Goal: Task Accomplishment & Management: Manage account settings

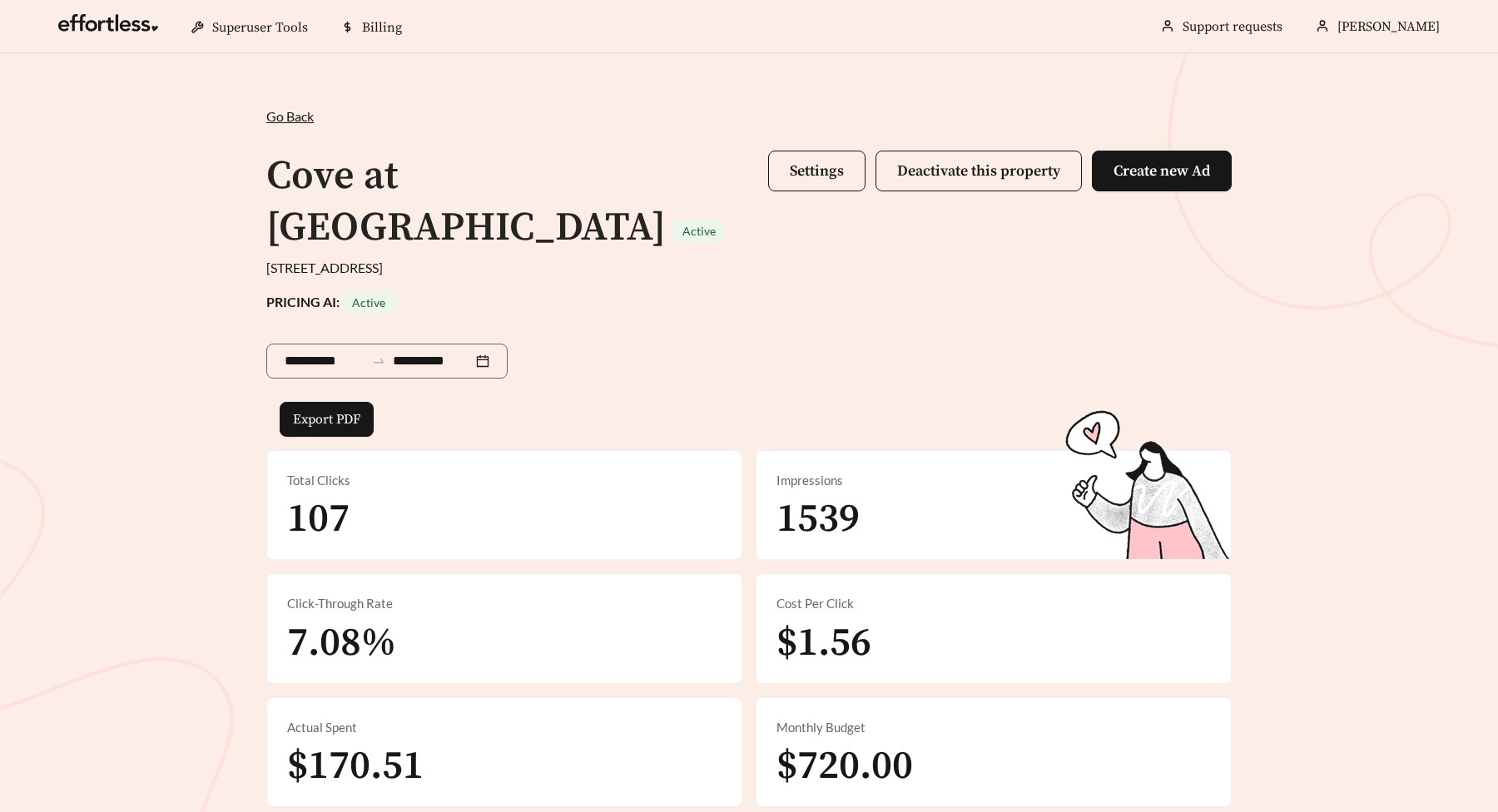
click at [185, 321] on div "**********" at bounding box center [749, 453] width 1498 height 800
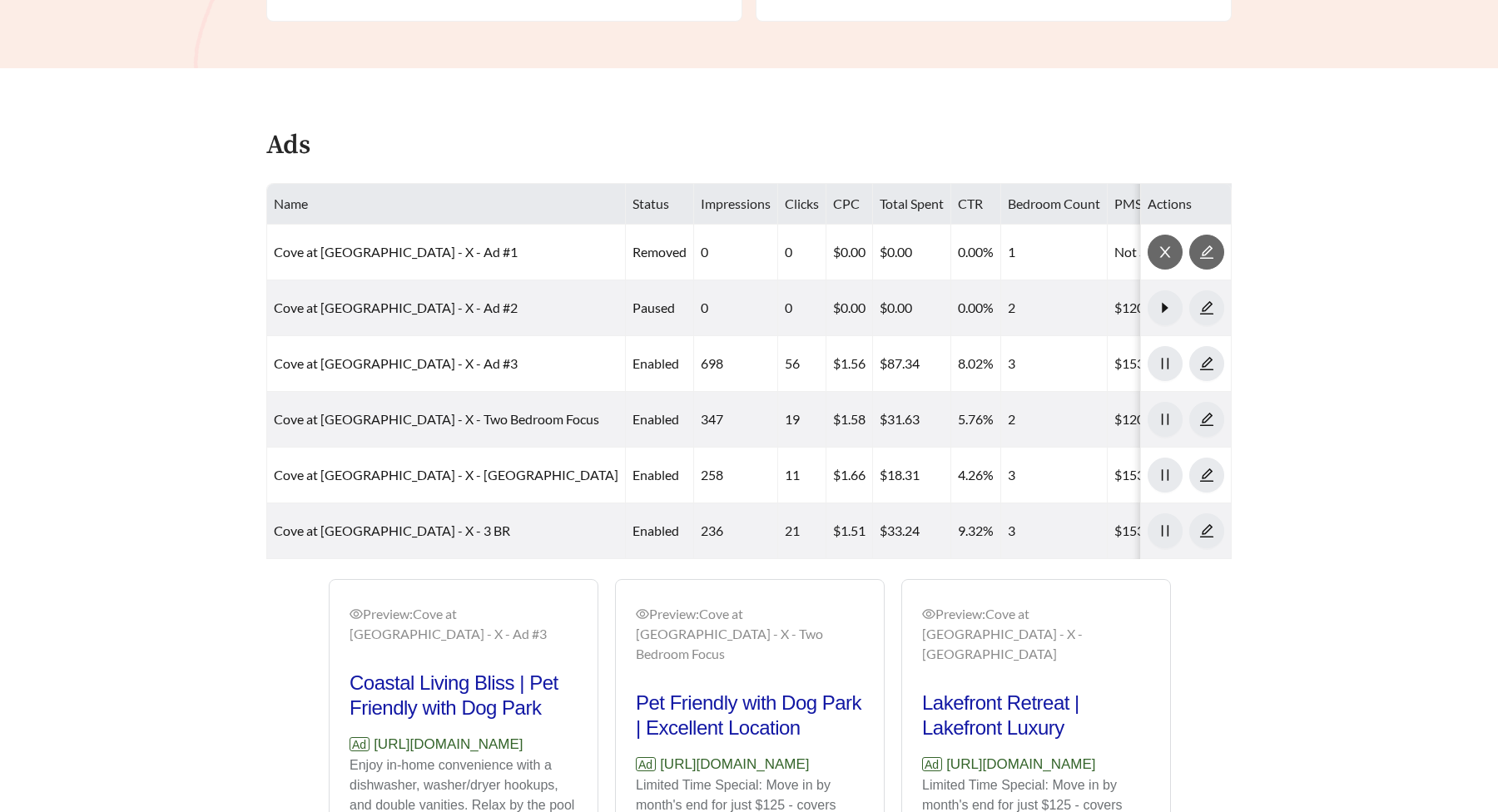
scroll to position [789, 0]
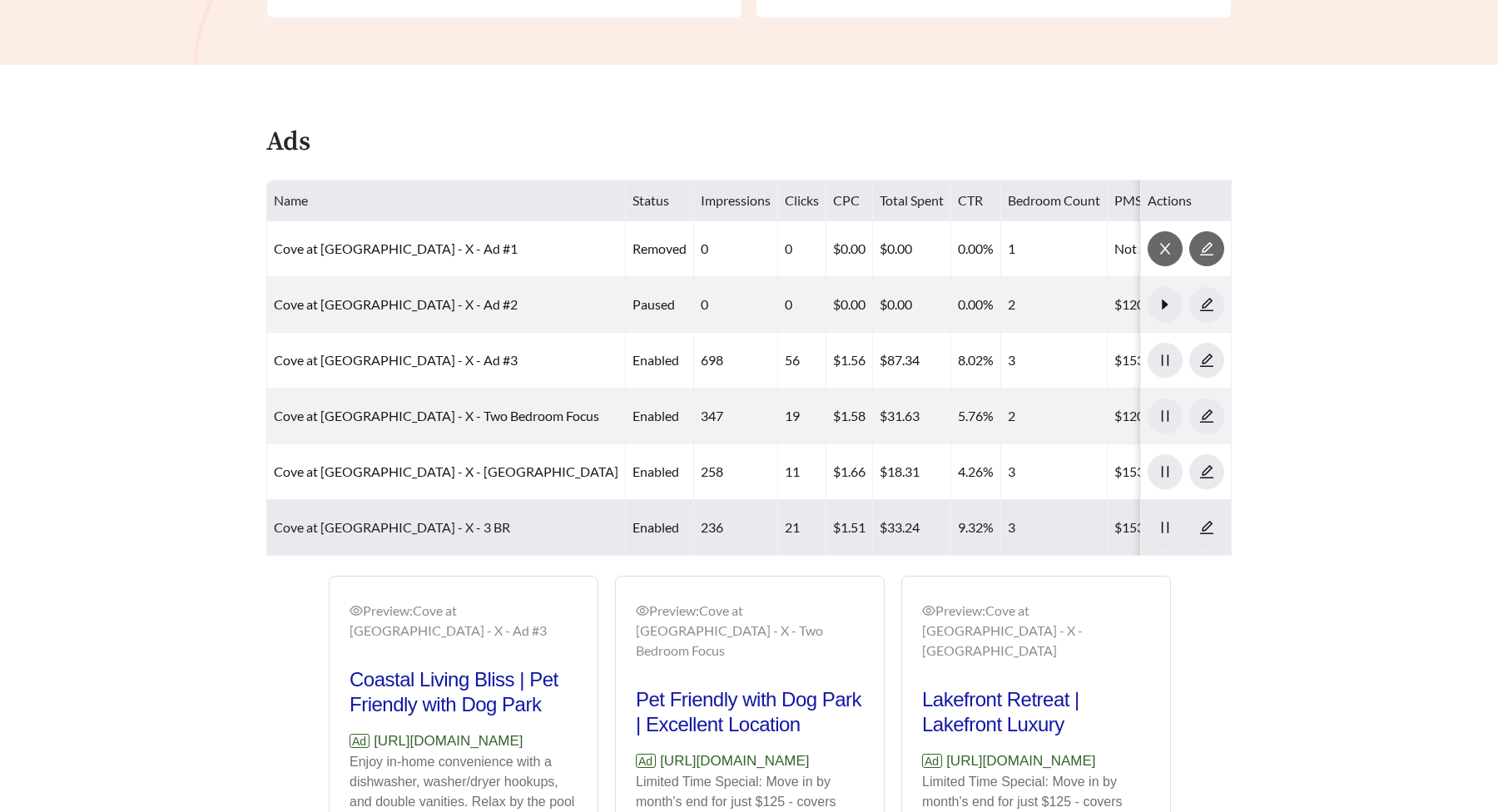
click at [391, 532] on link "Cove at [GEOGRAPHIC_DATA] - X - 3 BR" at bounding box center [392, 526] width 237 height 15
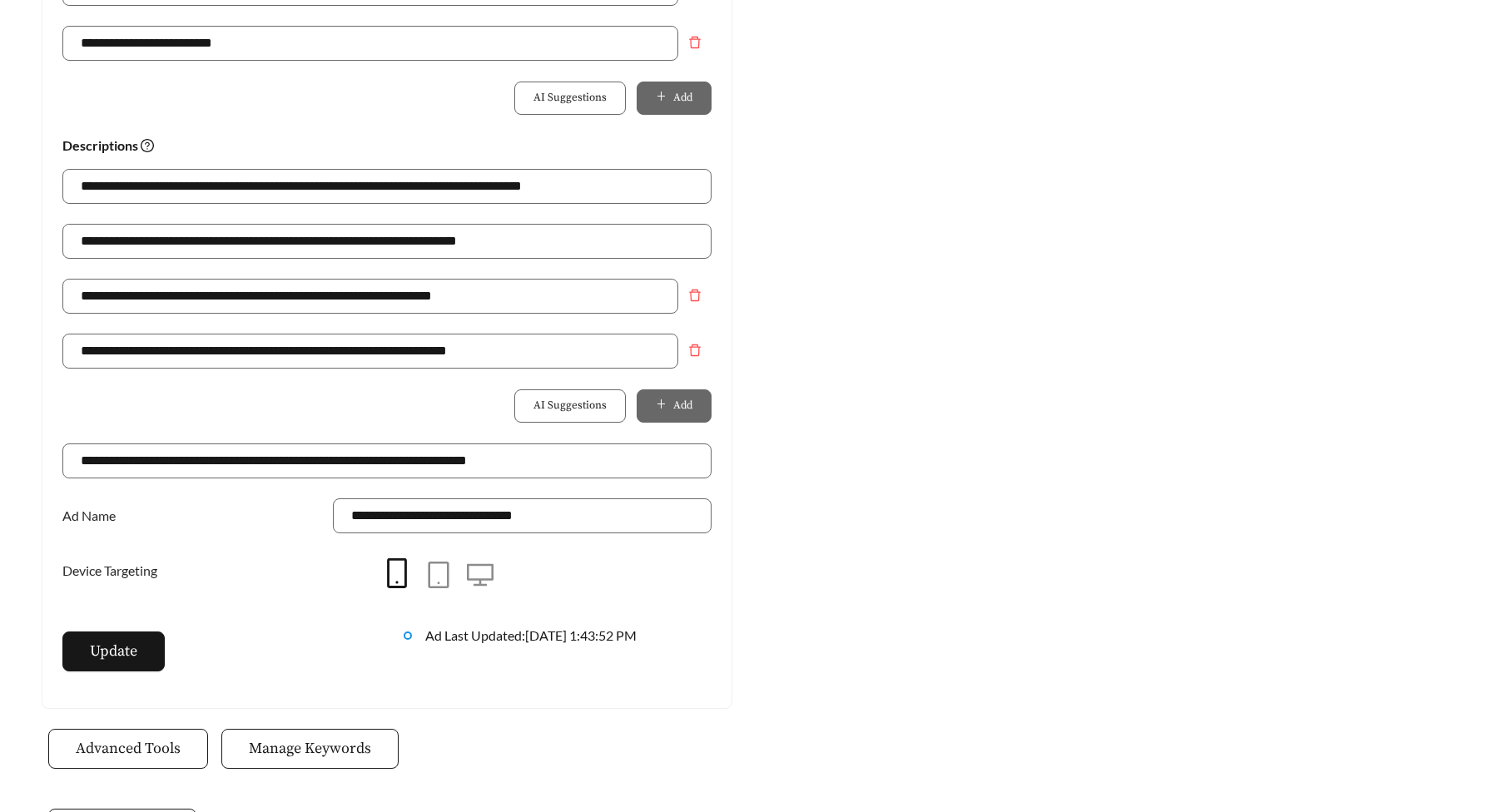
scroll to position [1230, 0]
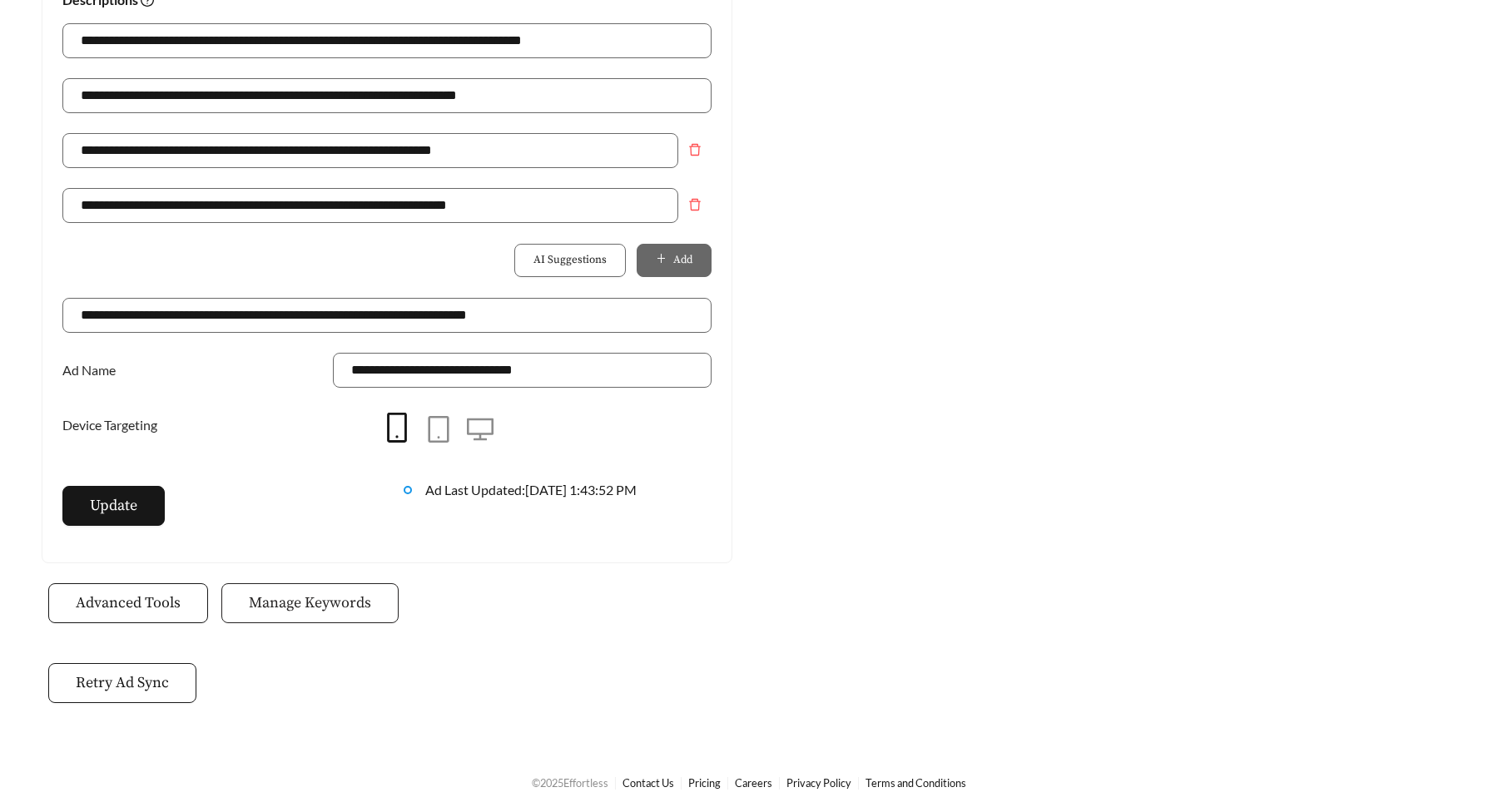
click at [321, 617] on button "Manage Keywords" at bounding box center [310, 603] width 178 height 40
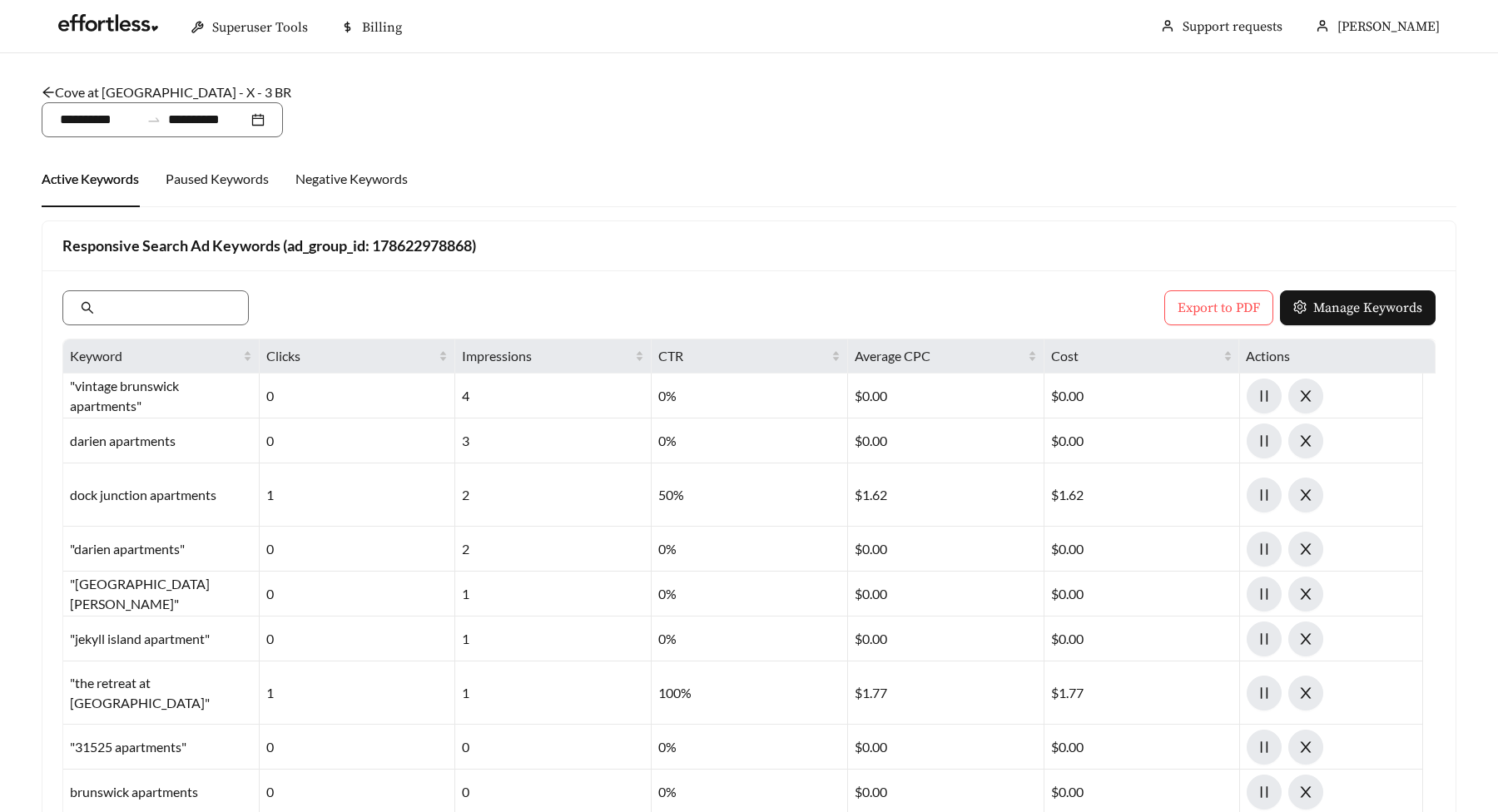
click at [20, 318] on main "**********" at bounding box center [749, 648] width 1498 height 1191
click at [47, 91] on icon "arrow-left" at bounding box center [49, 93] width 14 height 14
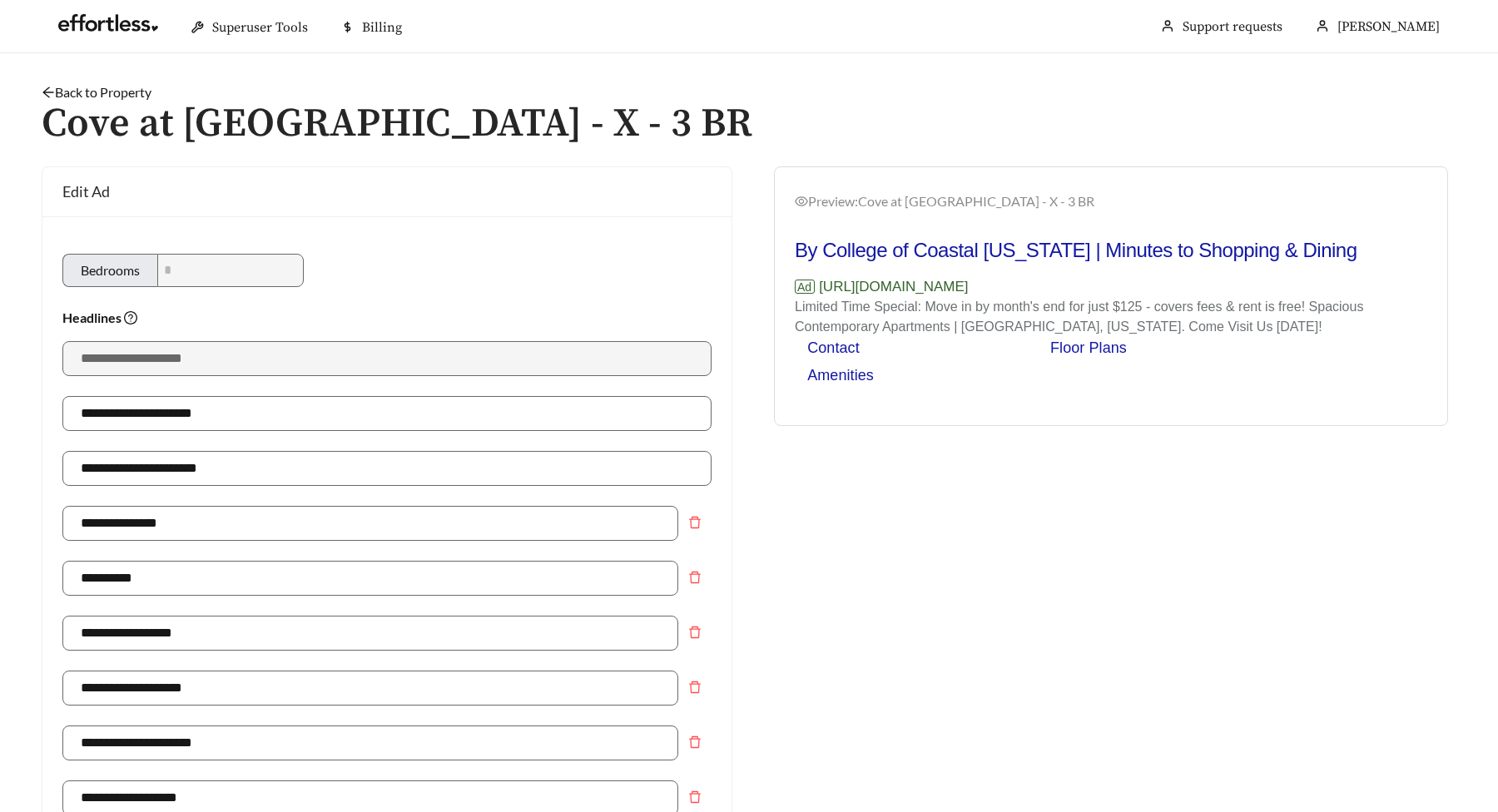
click at [51, 87] on icon "arrow-left" at bounding box center [49, 93] width 14 height 14
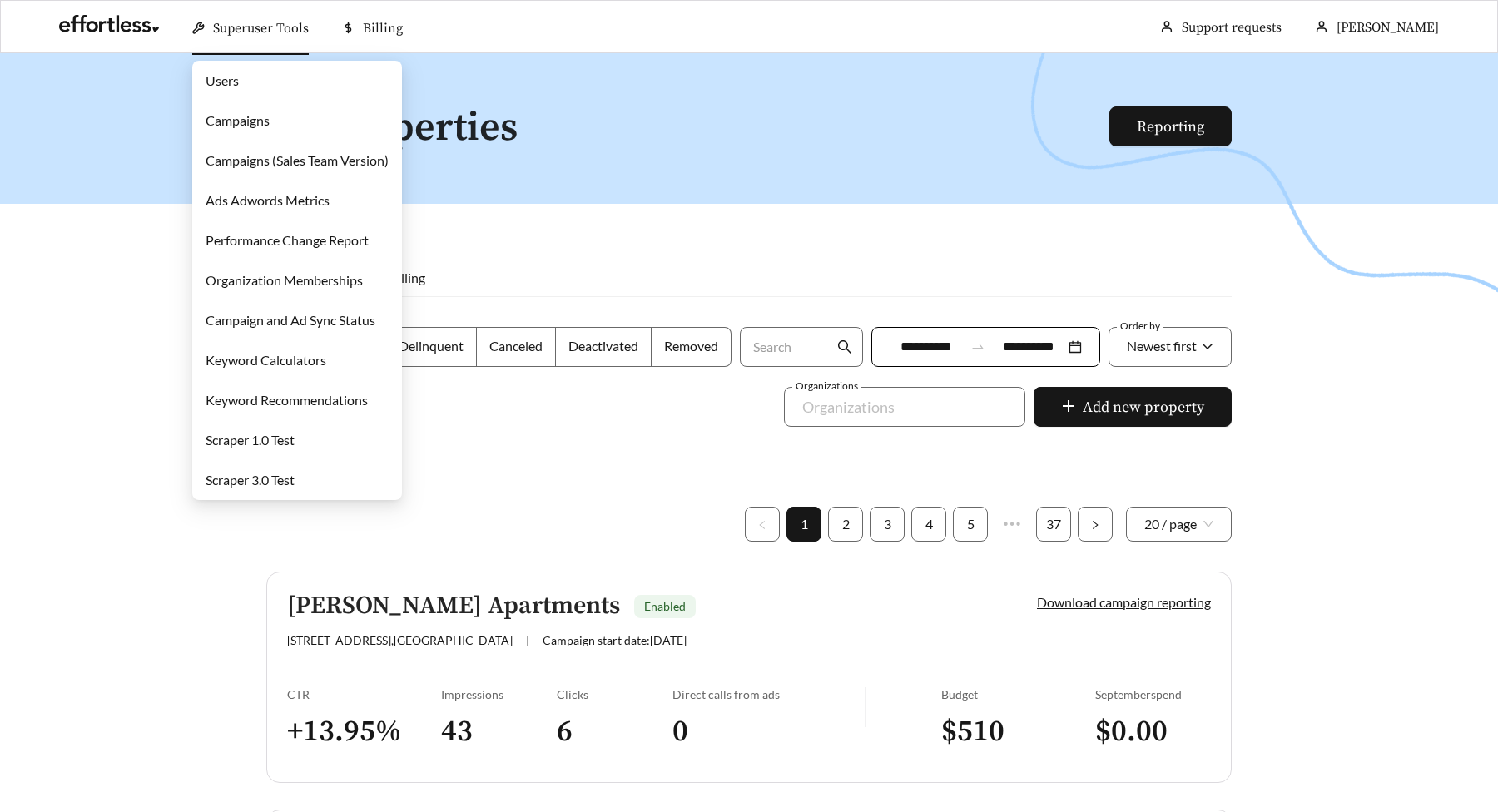
click at [222, 115] on link "Campaigns" at bounding box center [238, 120] width 64 height 15
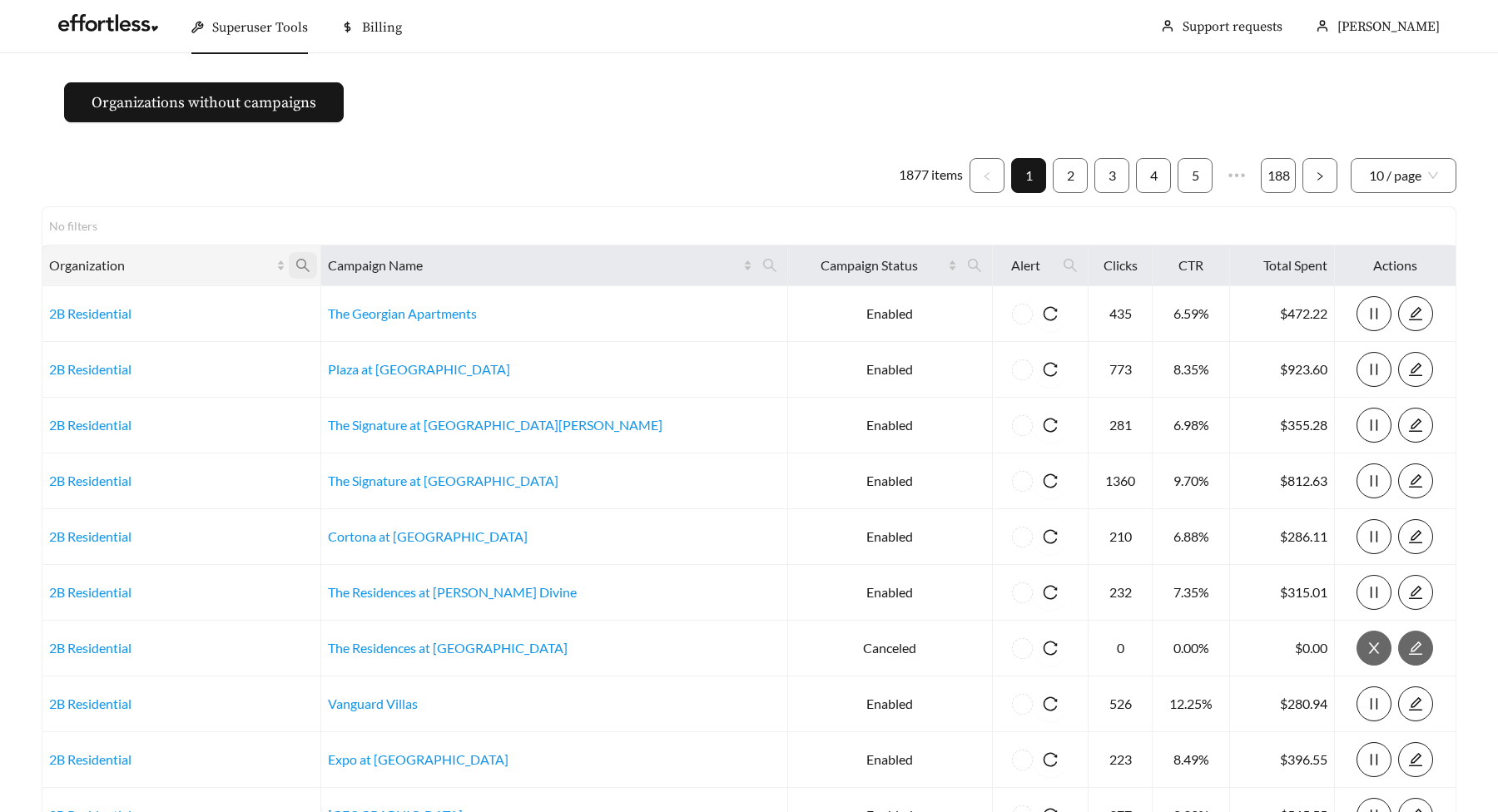
click at [310, 265] on icon "search" at bounding box center [303, 266] width 14 height 14
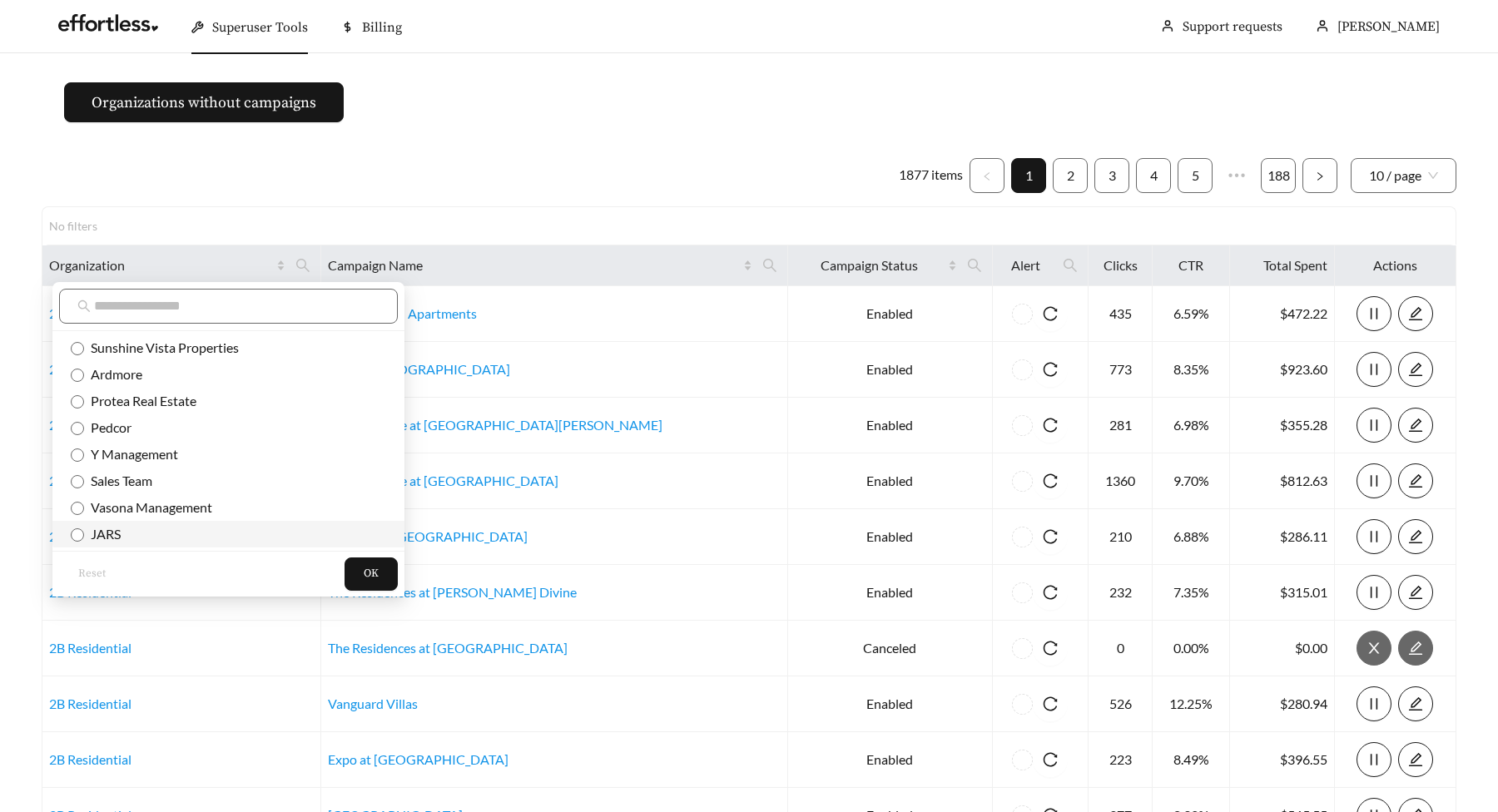
click at [104, 529] on span "JARS" at bounding box center [102, 533] width 37 height 15
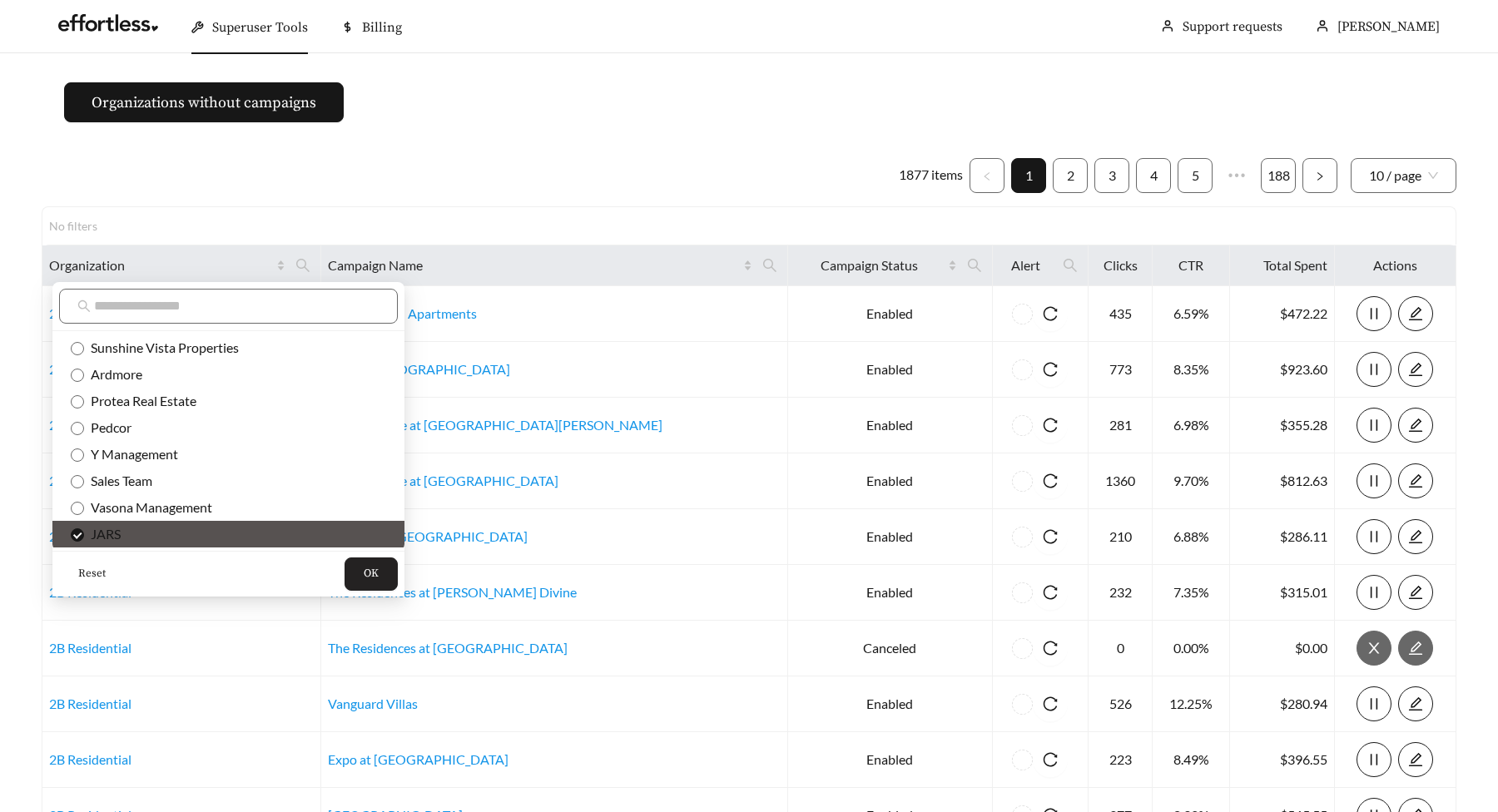
click at [364, 570] on span "OK" at bounding box center [371, 574] width 15 height 16
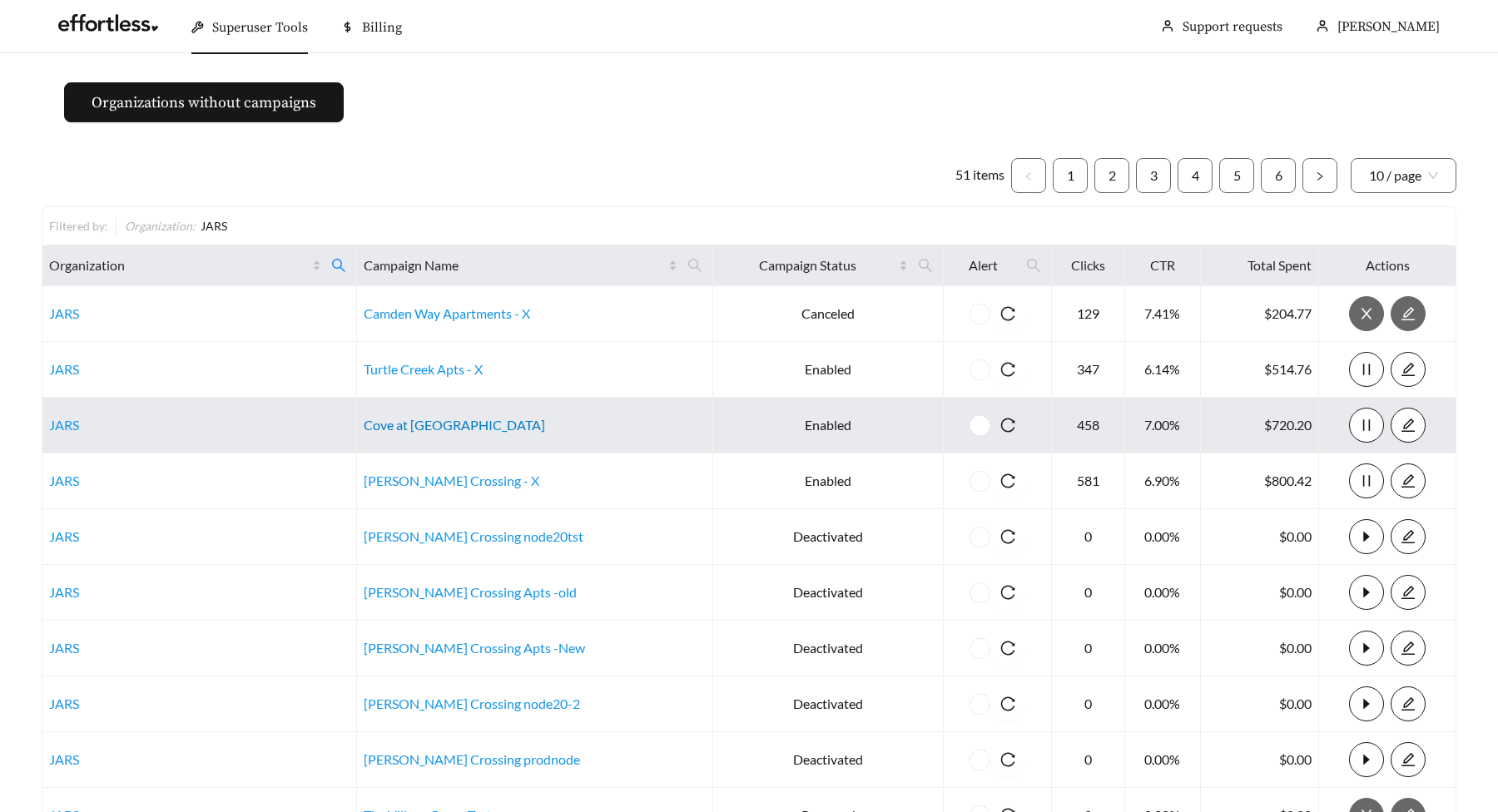
click at [474, 424] on link "Cove at [GEOGRAPHIC_DATA]" at bounding box center [454, 424] width 181 height 15
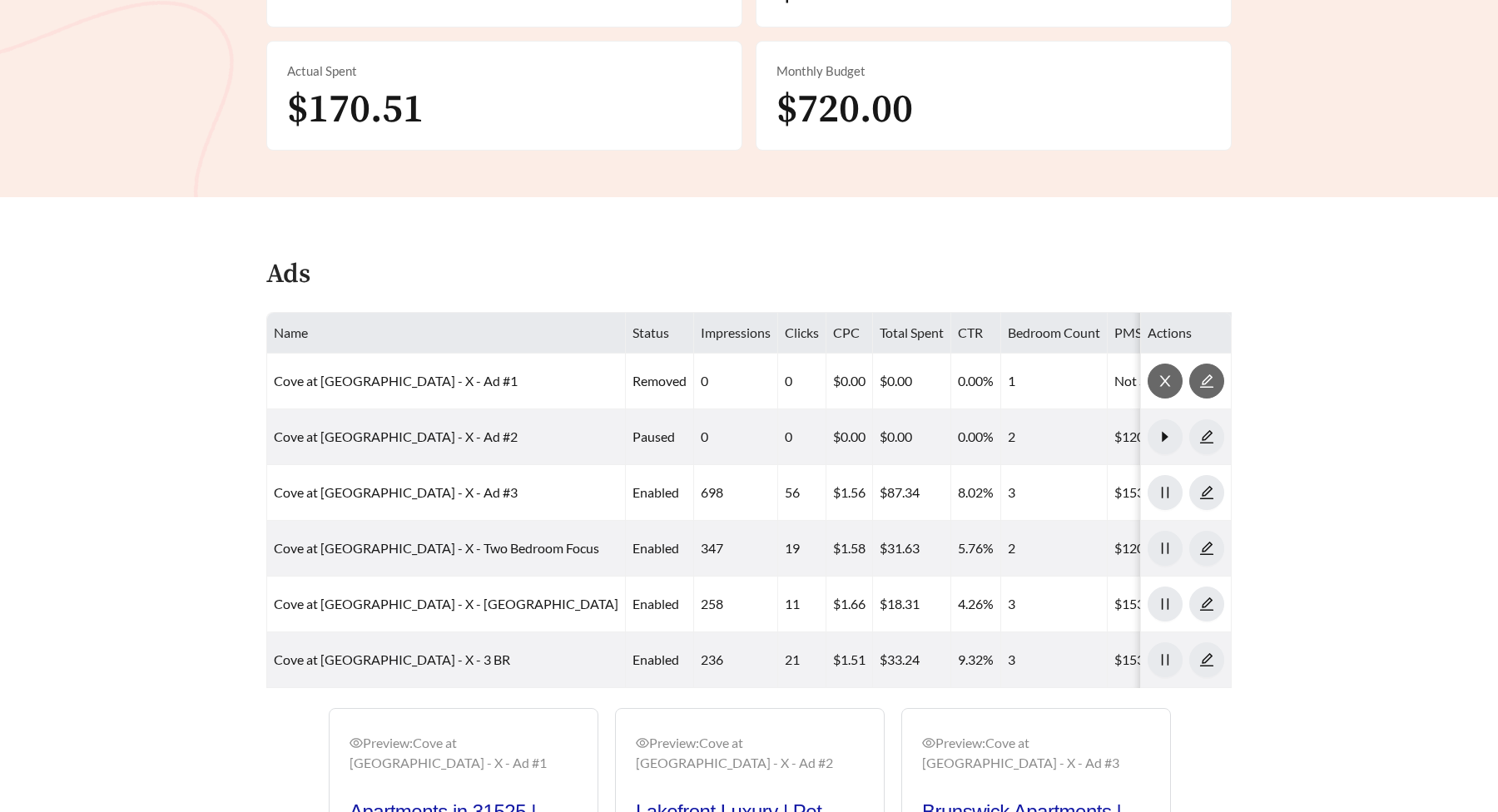
scroll to position [665, 0]
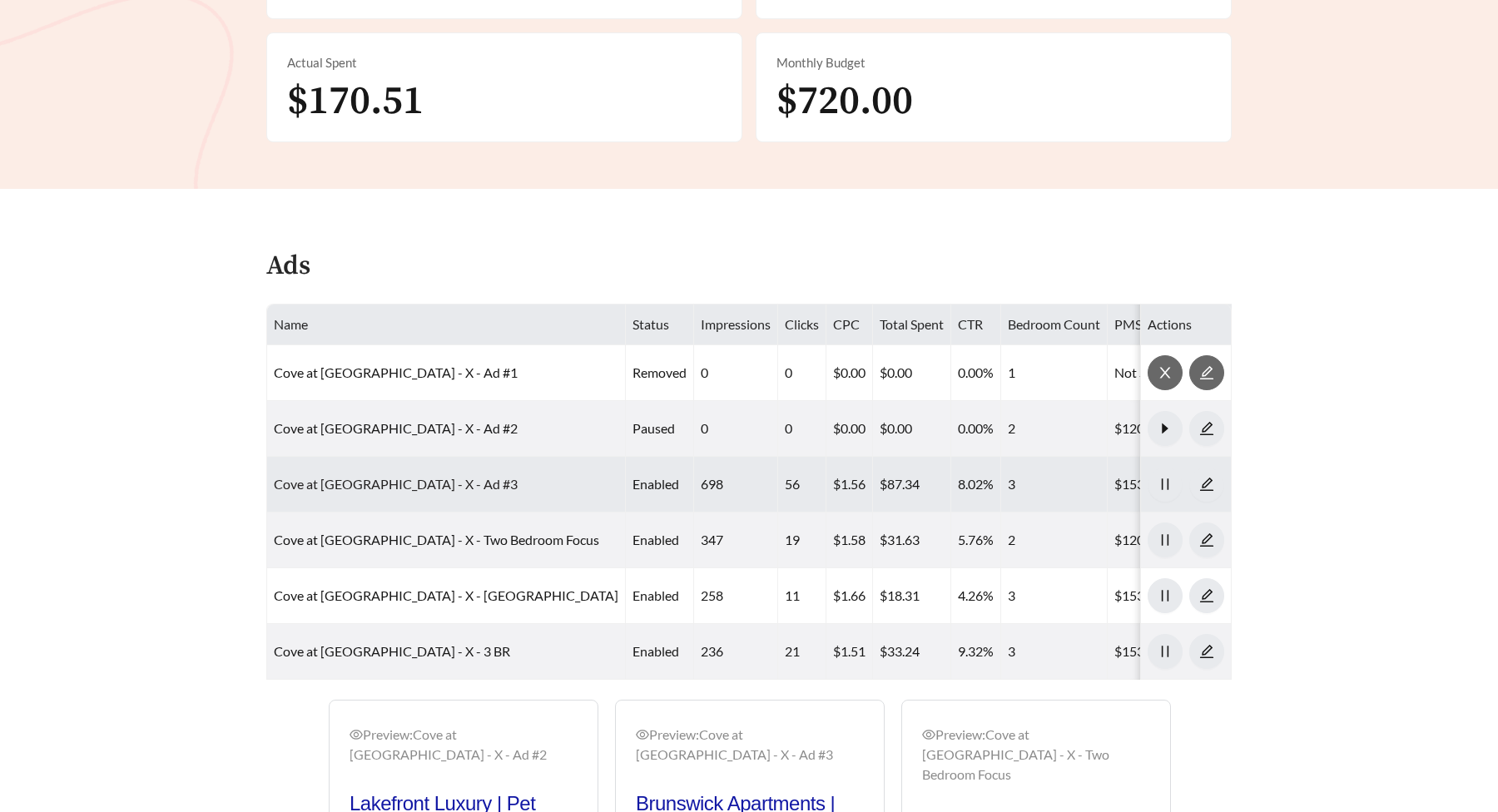
click at [410, 487] on link "Cove at [GEOGRAPHIC_DATA] - X - Ad #3" at bounding box center [396, 484] width 244 height 15
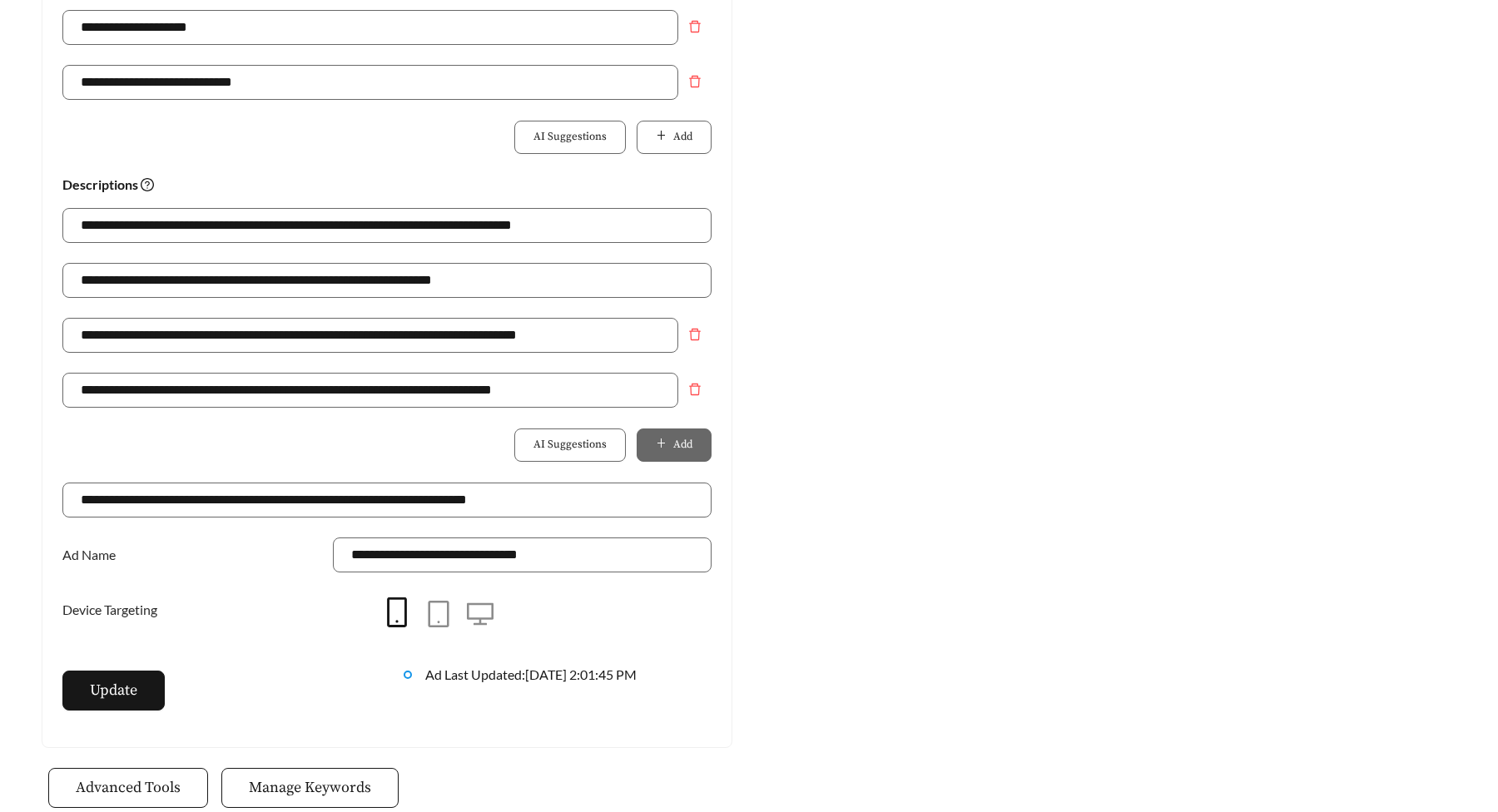
scroll to position [1175, 0]
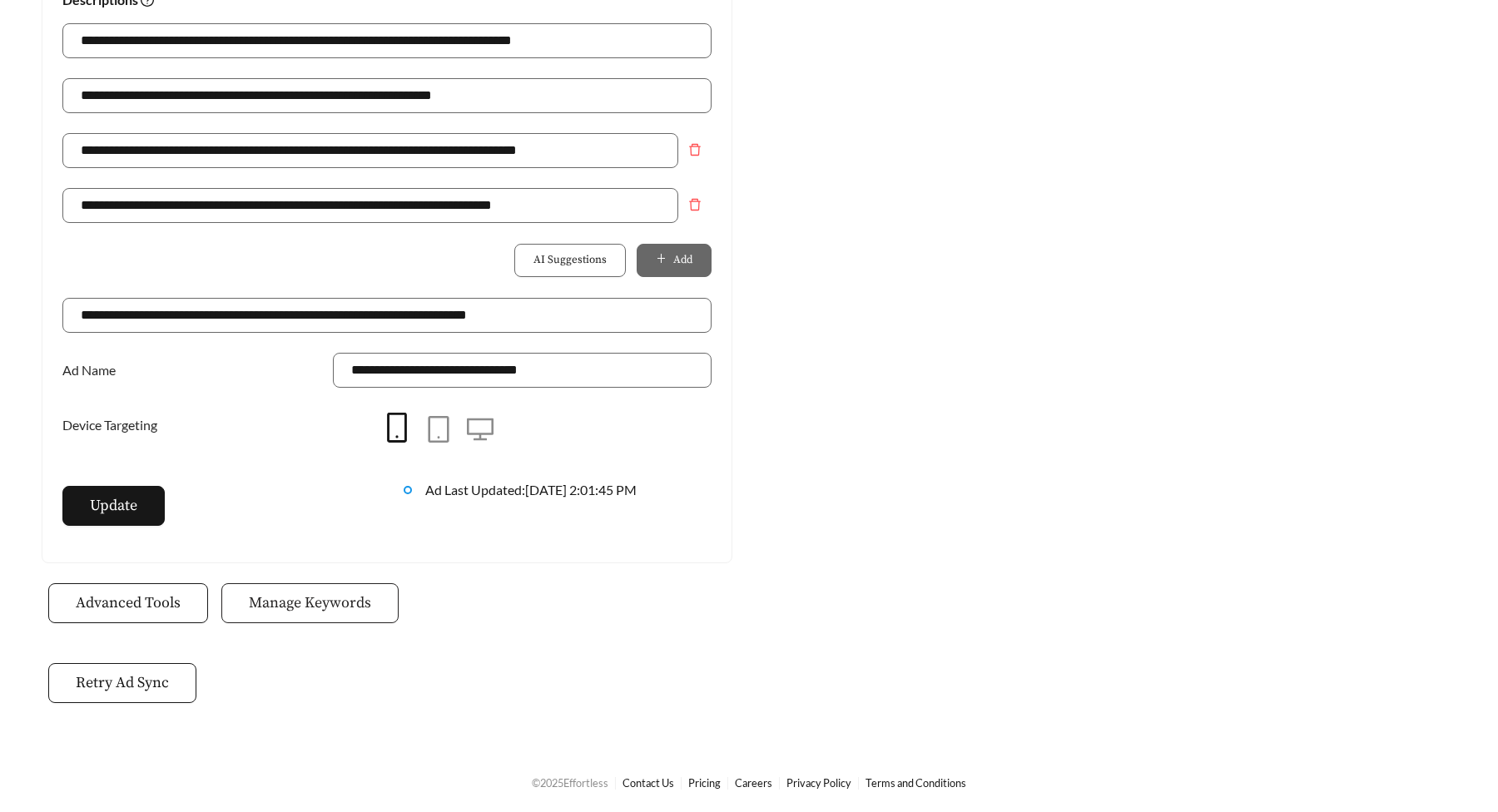
click at [316, 611] on span "Manage Keywords" at bounding box center [310, 603] width 123 height 22
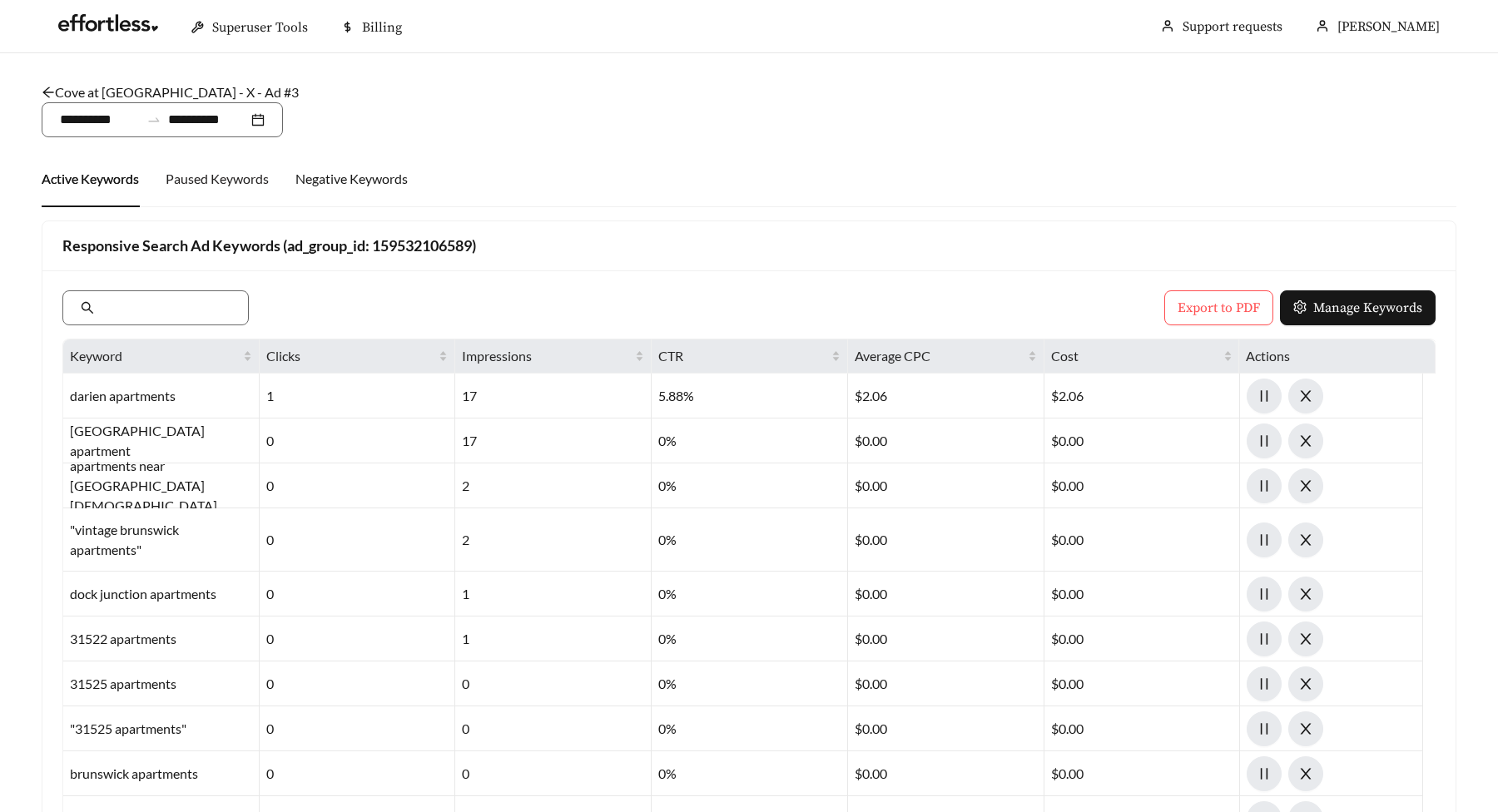
click at [221, 191] on div "Paused Keywords" at bounding box center [217, 179] width 103 height 57
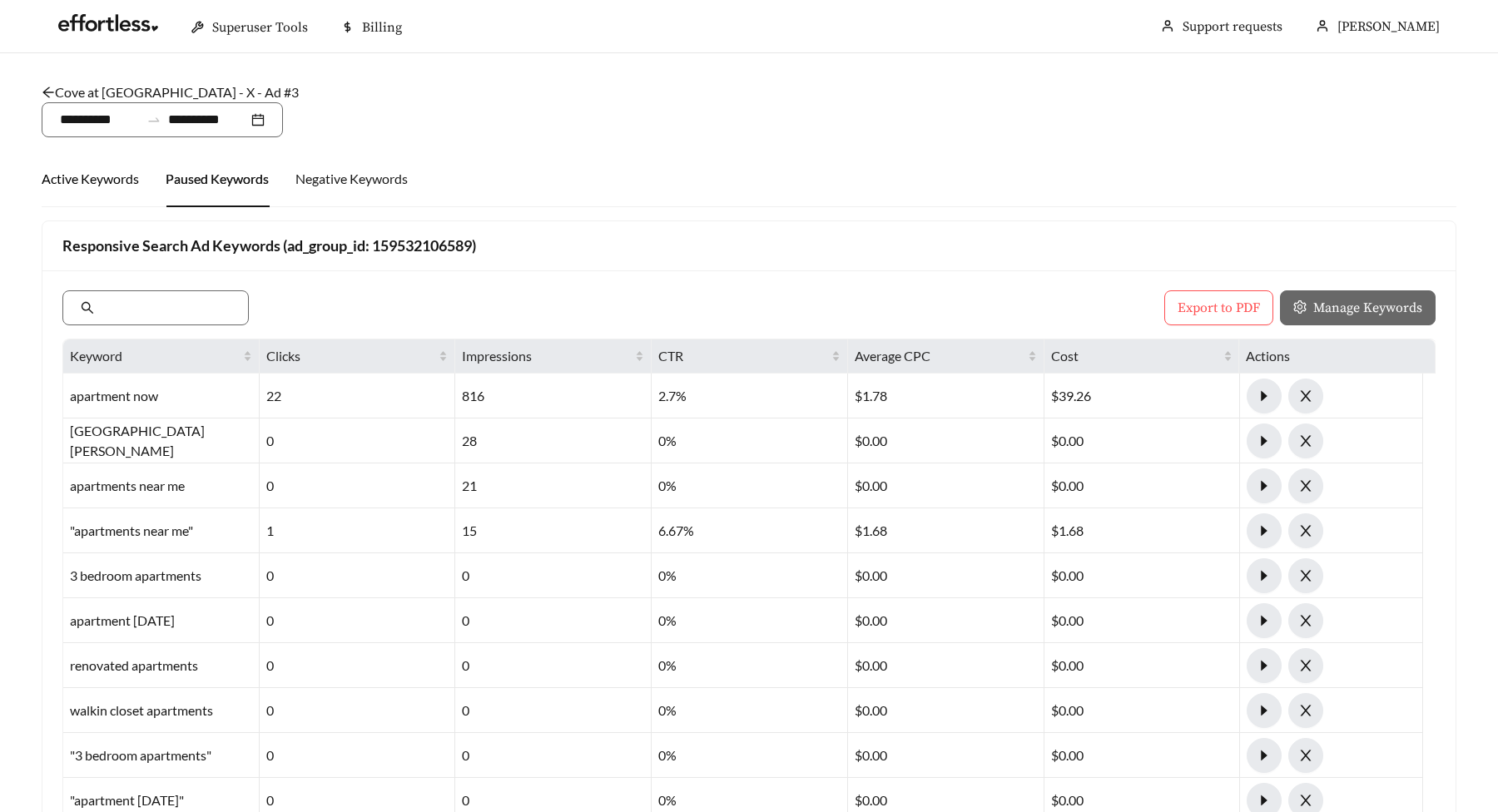
click at [115, 183] on div "Active Keywords" at bounding box center [91, 178] width 98 height 20
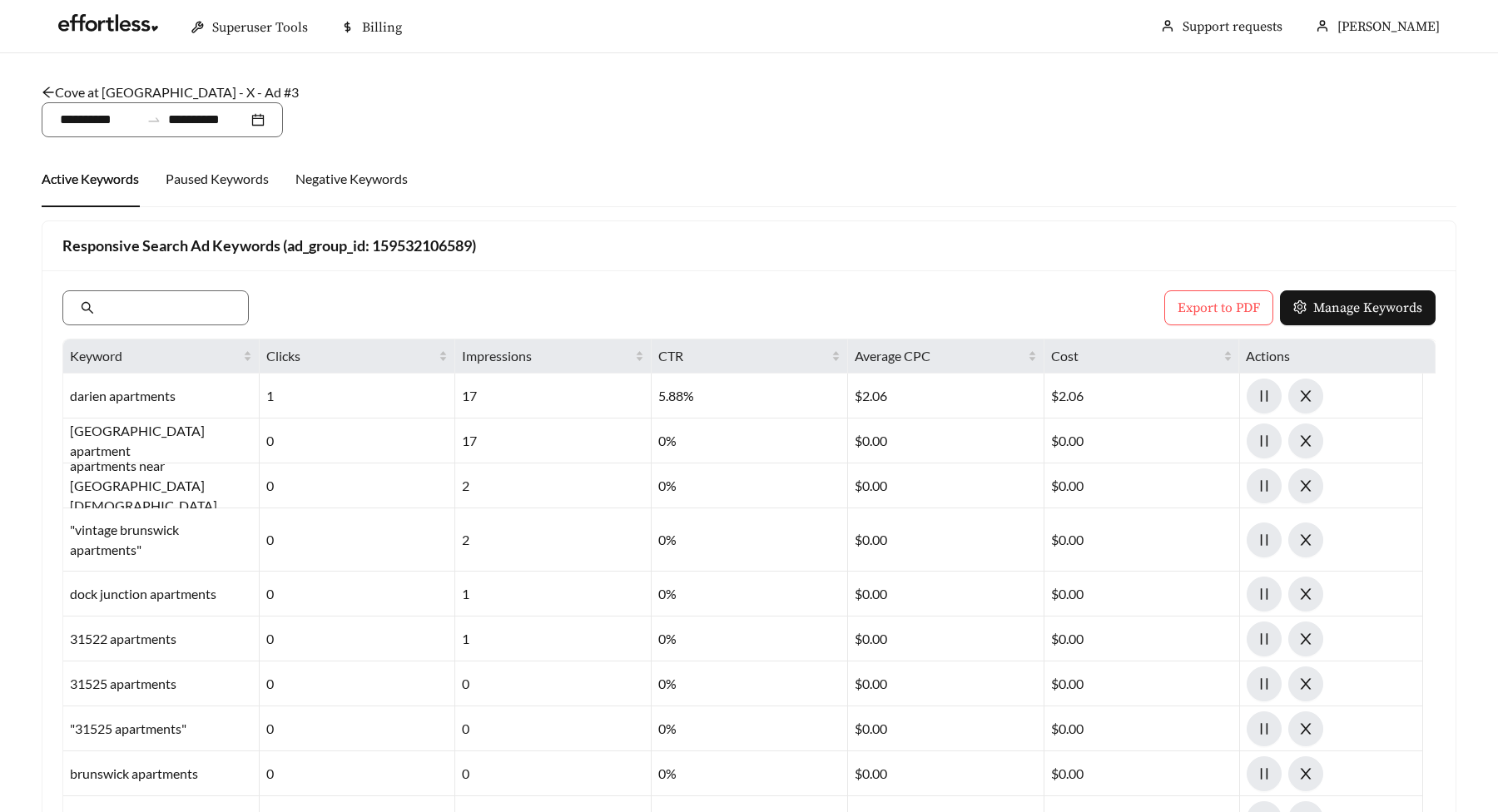
click at [46, 93] on icon "arrow-left" at bounding box center [49, 93] width 14 height 14
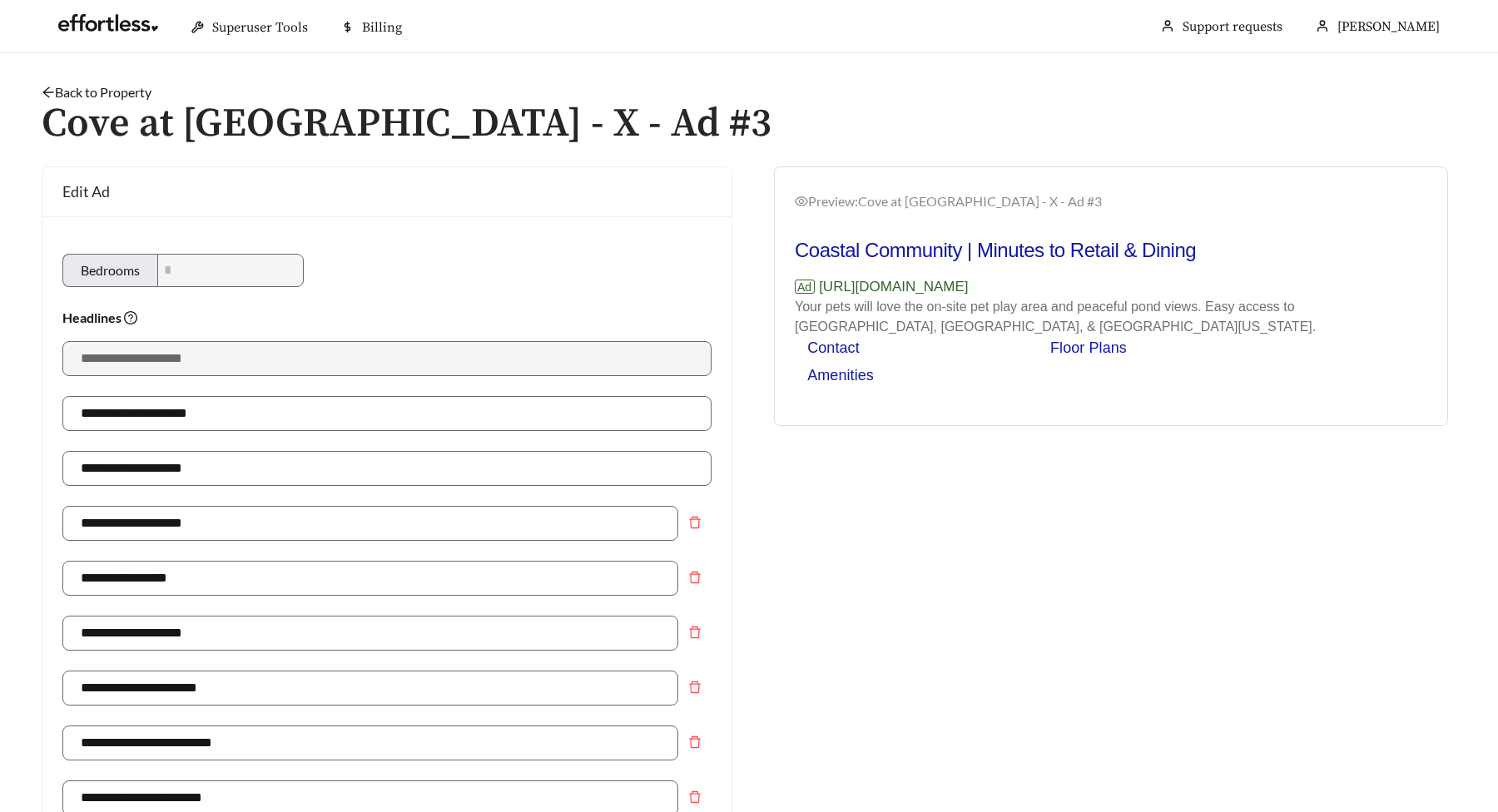
click at [51, 87] on icon "arrow-left" at bounding box center [49, 93] width 14 height 14
